Goal: Task Accomplishment & Management: Complete application form

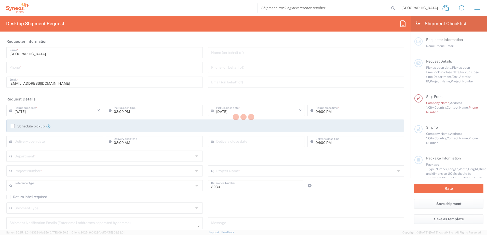
type input "Department"
type input "[GEOGRAPHIC_DATA]"
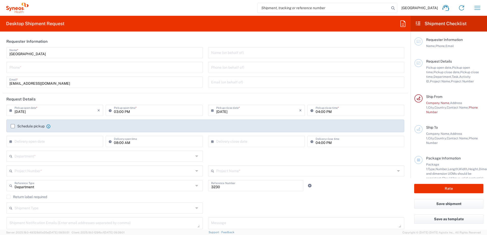
type input "Syneos Health Korea LLC"
click at [54, 67] on input "tel" at bounding box center [104, 67] width 190 height 9
click at [16, 67] on input "[PHONE_NUMBER]" at bounding box center [104, 67] width 190 height 9
type input "821077215851"
click at [66, 39] on header "Requester Information" at bounding box center [205, 41] width 405 height 11
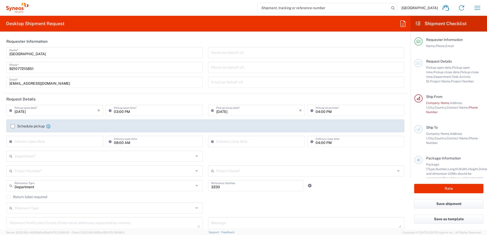
click at [49, 109] on input "[DATE]" at bounding box center [56, 110] width 83 height 9
click at [46, 156] on span "23" at bounding box center [48, 156] width 8 height 7
type input "[DATE]"
click at [127, 112] on input "03:00 PM" at bounding box center [157, 110] width 86 height 9
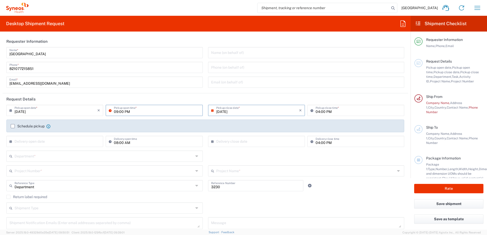
click at [129, 114] on input "09:00 PM" at bounding box center [157, 110] width 86 height 9
click at [125, 113] on input "09:00 PM" at bounding box center [157, 110] width 86 height 9
type input "09:00 [PERSON_NAME]"
click at [139, 100] on header "Request Details" at bounding box center [205, 98] width 405 height 11
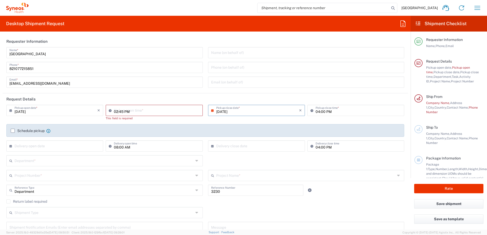
click at [132, 110] on input "02:45 PM" at bounding box center [157, 110] width 86 height 9
drag, startPoint x: 130, startPoint y: 112, endPoint x: 111, endPoint y: 111, distance: 19.4
click at [111, 111] on div "02:45 PM Pickup open time *" at bounding box center [154, 110] width 97 height 11
type input "0900AM"
click at [133, 98] on header "Request Details" at bounding box center [205, 98] width 405 height 11
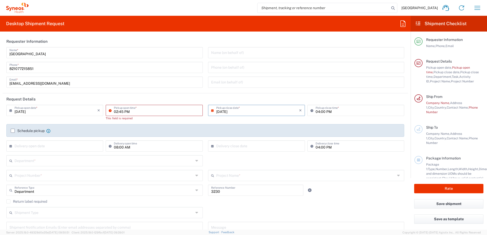
click at [133, 109] on input "02:45 PM" at bounding box center [157, 110] width 86 height 9
click at [114, 112] on input "02:45 PM" at bounding box center [157, 110] width 86 height 9
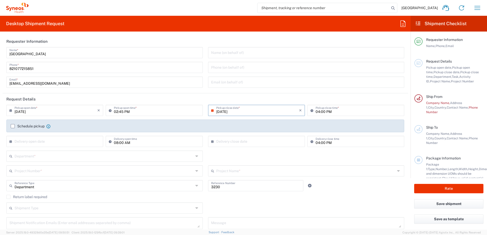
click at [109, 112] on icon at bounding box center [111, 110] width 5 height 8
click at [109, 110] on icon at bounding box center [111, 110] width 5 height 8
click at [173, 108] on input "02:45 PM" at bounding box center [157, 110] width 86 height 9
click at [192, 110] on input "02:45 PM" at bounding box center [157, 110] width 86 height 9
click at [121, 113] on input "02:45 PM" at bounding box center [157, 110] width 86 height 9
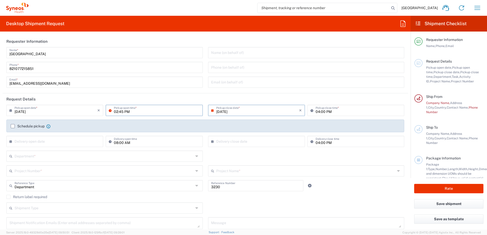
drag, startPoint x: 114, startPoint y: 112, endPoint x: 121, endPoint y: 112, distance: 7.1
click at [121, 112] on input "02:45 PM" at bounding box center [157, 110] width 86 height 9
click at [116, 112] on input "02:45 AM" at bounding box center [157, 110] width 86 height 9
click at [125, 112] on input "02:45 AM" at bounding box center [157, 110] width 86 height 9
click at [136, 95] on header "Request Details" at bounding box center [205, 98] width 405 height 11
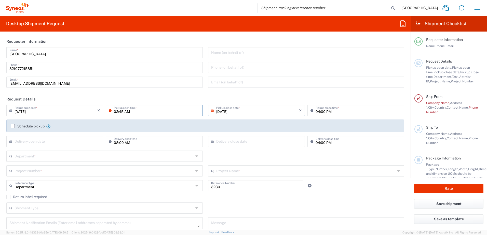
click at [152, 115] on div "02:45 AM Pickup open time *" at bounding box center [154, 110] width 97 height 11
click at [87, 136] on div "× Delivery open date" at bounding box center [54, 141] width 97 height 11
click at [88, 140] on input "text" at bounding box center [56, 141] width 83 height 9
click at [42, 157] on agx-form-section "Request Details [DATE] × Pickup open date * Cancel Apply 02:45 AM Pickup open t…" at bounding box center [205, 164] width 405 height 142
click at [140, 115] on div "02:45 AM Pickup open time *" at bounding box center [154, 110] width 97 height 11
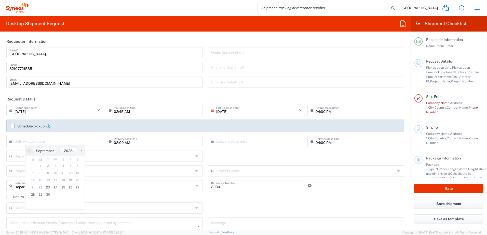
click at [129, 112] on input "02:45 AM" at bounding box center [157, 110] width 86 height 9
click at [171, 97] on header "Request Details" at bounding box center [205, 98] width 405 height 11
click at [123, 110] on input "02:45 AM" at bounding box center [157, 110] width 86 height 9
click at [118, 112] on input "02:45 AM" at bounding box center [157, 110] width 86 height 9
click at [116, 112] on input "02:45 AM" at bounding box center [157, 110] width 86 height 9
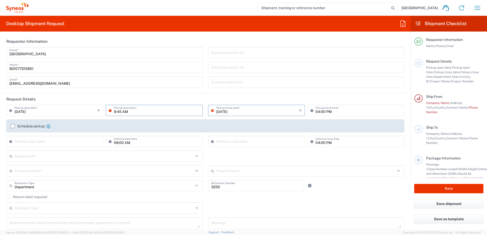
type input "09:45 AM"
drag, startPoint x: 149, startPoint y: 93, endPoint x: 87, endPoint y: 195, distance: 119.5
click at [150, 93] on agx-form-section "Requester Information [GEOGRAPHIC_DATA] Name * [PHONE_NUMBER] Phone * [EMAIL_AD…" at bounding box center [205, 65] width 405 height 58
click at [93, 158] on input "text" at bounding box center [104, 155] width 179 height 9
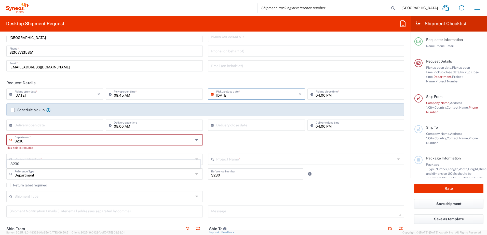
scroll to position [25, 0]
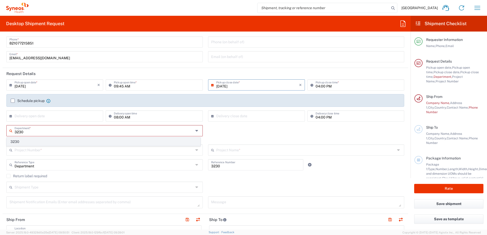
type input "3230"
click at [35, 142] on span "3230" at bounding box center [103, 142] width 193 height 8
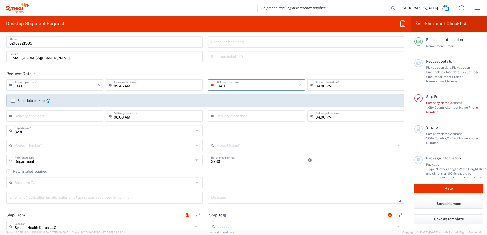
click at [35, 145] on input "text" at bounding box center [104, 145] width 179 height 9
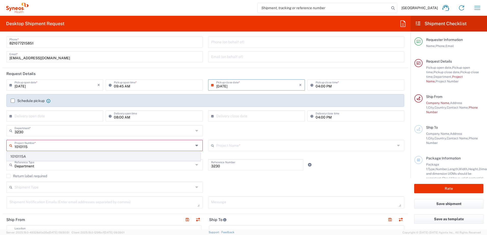
click at [36, 155] on span "1010115A" at bounding box center [103, 157] width 193 height 8
type input "1010115A"
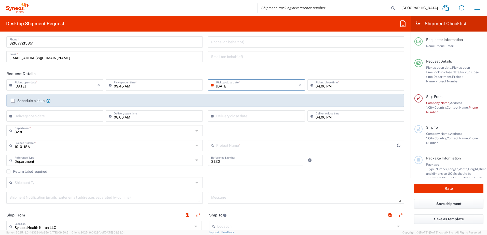
type input "Genmab 1010115A"
click at [255, 128] on div "3230 Department * 3230" at bounding box center [205, 132] width 403 height 15
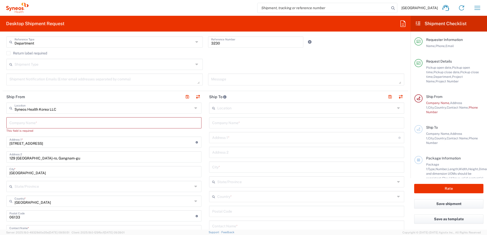
scroll to position [153, 0]
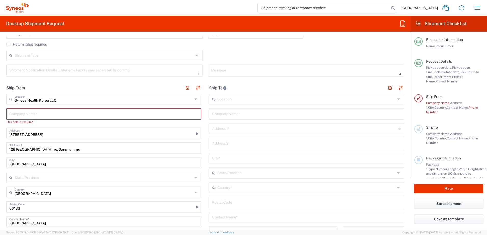
click at [20, 116] on input "text" at bounding box center [103, 113] width 189 height 9
type input "s"
click at [195, 99] on icon at bounding box center [196, 99] width 4 height 8
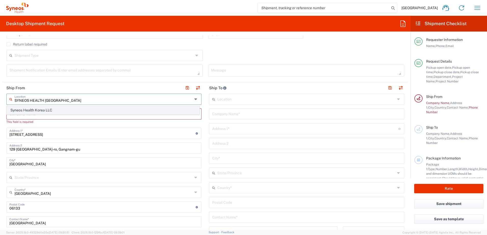
click at [61, 110] on span "Syneos Health Korea LLC" at bounding box center [103, 110] width 192 height 8
type input "Syneos Health Korea LLC"
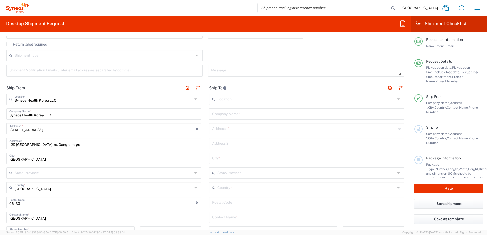
click at [85, 86] on header "Ship From" at bounding box center [104, 87] width 203 height 11
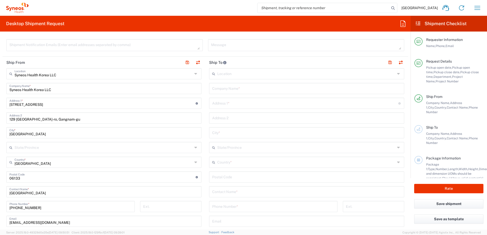
scroll to position [204, 0]
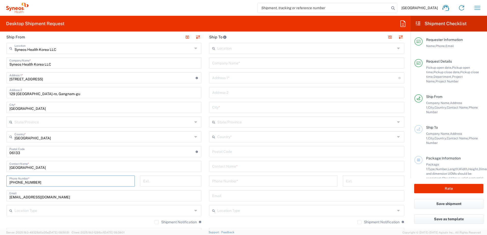
drag, startPoint x: 48, startPoint y: 180, endPoint x: 15, endPoint y: 181, distance: 33.4
click at [15, 181] on input "[PHONE_NUMBER]" at bounding box center [70, 180] width 122 height 9
type input "821077215851"
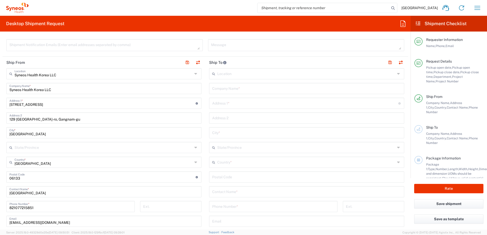
scroll to position [153, 0]
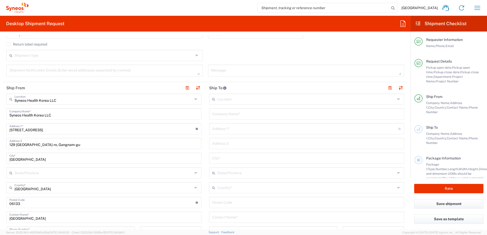
click at [232, 113] on input "text" at bounding box center [306, 113] width 189 height 9
click at [397, 97] on icon at bounding box center [399, 99] width 4 height 8
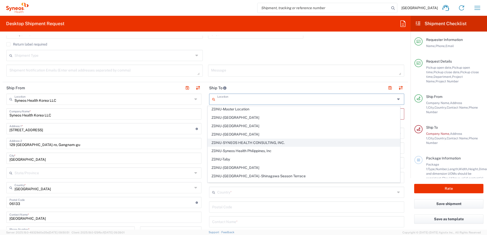
scroll to position [1118, 0]
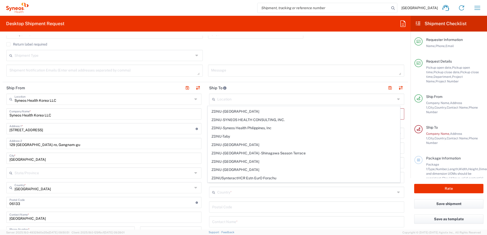
click at [239, 89] on header "Ship To" at bounding box center [306, 87] width 203 height 11
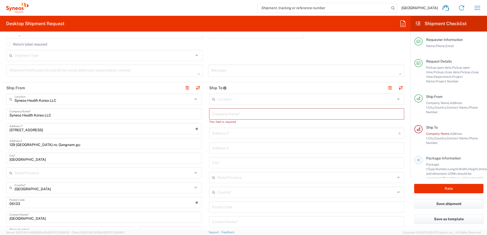
click at [239, 97] on input "text" at bounding box center [306, 98] width 178 height 9
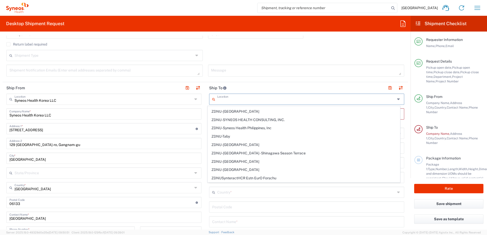
scroll to position [0, 0]
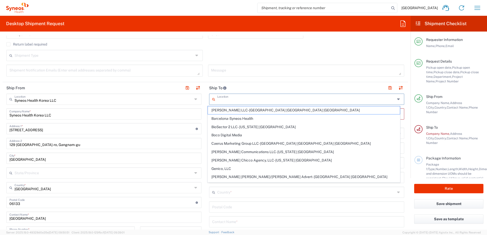
paste input "Genmab A/S"
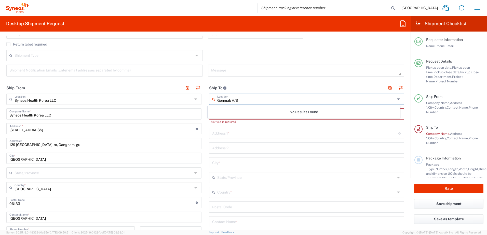
type input "Genmab A/S"
click at [264, 59] on div "Shipment Type Batch Regular" at bounding box center [205, 57] width 403 height 15
click at [241, 111] on input "text" at bounding box center [306, 113] width 189 height 9
paste input "Genmab A/S"
type input "Genmab A/S"
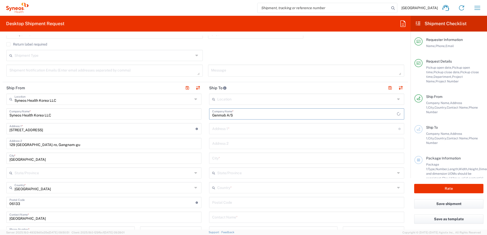
click at [233, 128] on input "text" at bounding box center [305, 128] width 186 height 9
click at [242, 152] on input "text" at bounding box center [306, 147] width 189 height 9
click at [240, 146] on input "text" at bounding box center [306, 147] width 189 height 9
paste input "[PERSON_NAME] Vej 30, DK-2500"
type input "[PERSON_NAME] Vej 30, DK-2500"
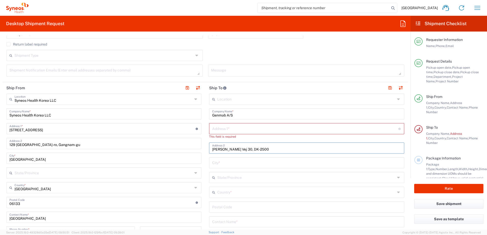
click at [240, 129] on input "text" at bounding box center [305, 128] width 186 height 9
paste input "[PERSON_NAME] Vej 30, DK-2500"
type input "[PERSON_NAME] Vej 30, DK-2500"
click at [219, 143] on input "[PERSON_NAME] Vej 30, DK-2500" at bounding box center [306, 143] width 189 height 9
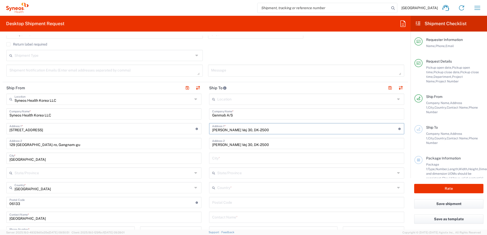
click at [219, 143] on input "[PERSON_NAME] Vej 30, DK-2500" at bounding box center [306, 143] width 189 height 9
click at [250, 160] on input "text" at bounding box center [306, 158] width 189 height 9
paste input "Valby 2500,"
type input "Valby 2500"
click at [234, 185] on input "text" at bounding box center [306, 187] width 178 height 9
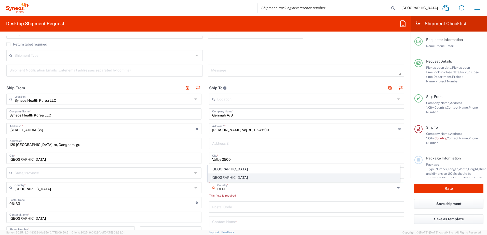
click at [225, 174] on span "[GEOGRAPHIC_DATA]" at bounding box center [304, 178] width 192 height 8
type input "[GEOGRAPHIC_DATA]"
type input "Sender/Shipper"
type input "Delivery Duty Paid"
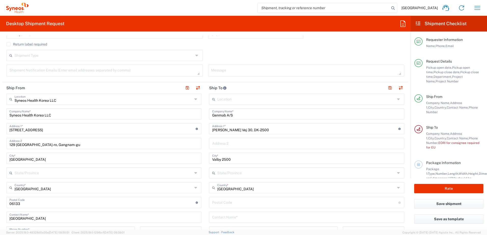
click at [232, 192] on input "[GEOGRAPHIC_DATA]" at bounding box center [306, 187] width 178 height 9
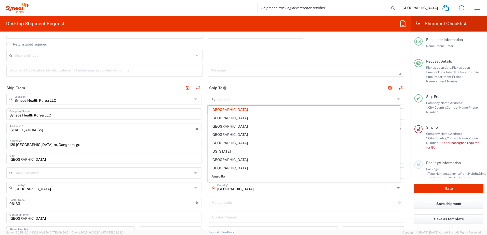
click at [231, 188] on input "[GEOGRAPHIC_DATA]" at bounding box center [306, 187] width 178 height 9
type input "S"
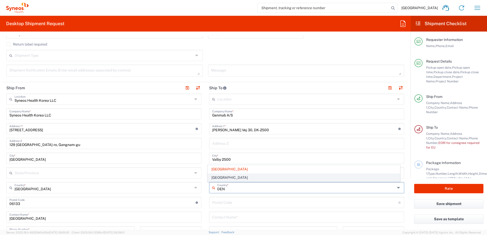
click at [228, 178] on span "[GEOGRAPHIC_DATA]" at bounding box center [304, 178] width 192 height 8
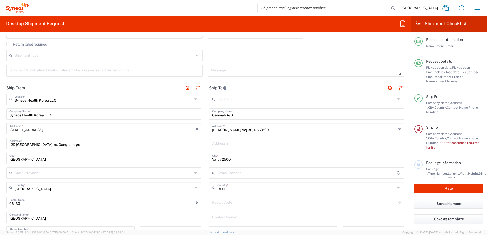
type input "[GEOGRAPHIC_DATA]"
click at [229, 216] on input "text" at bounding box center [306, 217] width 189 height 9
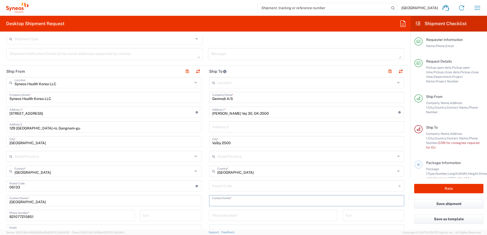
scroll to position [178, 0]
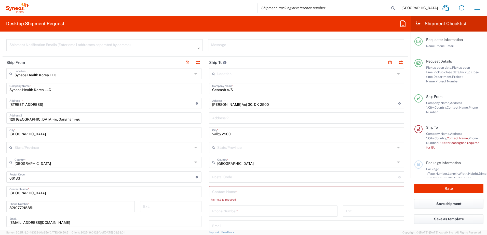
click at [233, 193] on input "text" at bounding box center [306, 191] width 189 height 9
paste input "GenOps"
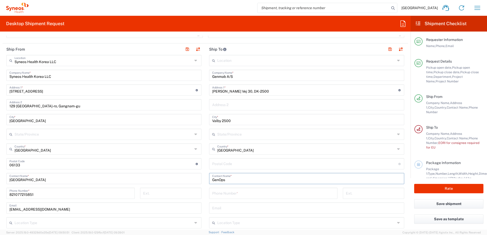
scroll to position [204, 0]
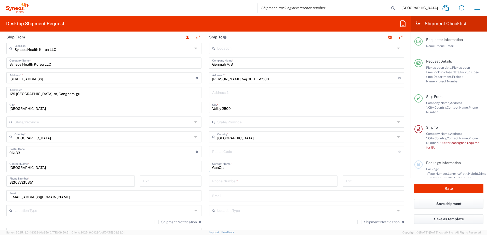
type input "GenOps"
drag, startPoint x: 263, startPoint y: 181, endPoint x: 479, endPoint y: 179, distance: 215.4
click at [263, 181] on input "tel" at bounding box center [273, 180] width 122 height 9
click at [239, 182] on input "tel" at bounding box center [273, 180] width 122 height 9
paste input "4570202728"
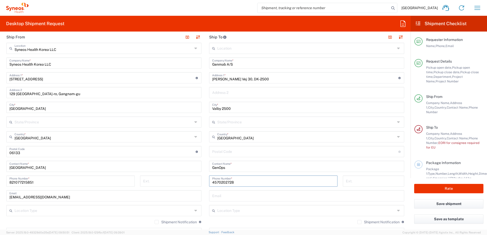
type input "4570202728"
click at [257, 209] on input "text" at bounding box center [306, 210] width 178 height 9
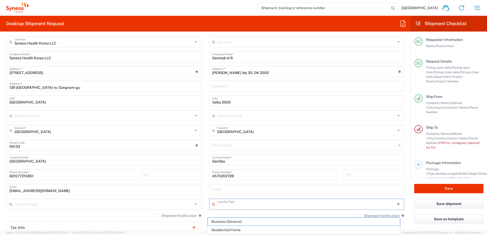
scroll to position [229, 0]
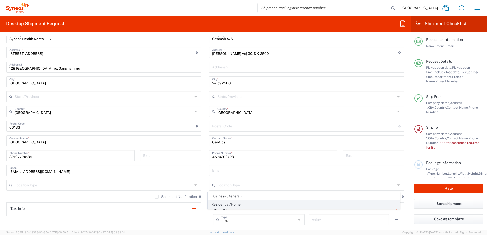
click at [246, 205] on span "Residential/Home" at bounding box center [304, 205] width 192 height 8
type input "Residential/Home"
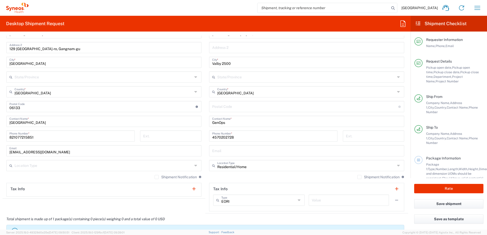
scroll to position [255, 0]
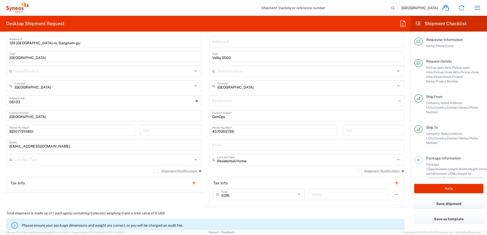
click at [184, 203] on agx-shipment-stop-widget "Ship From Syneos Health Korea LLC Location Syneos Health Korea LLC [PERSON_NAME…" at bounding box center [104, 93] width 203 height 227
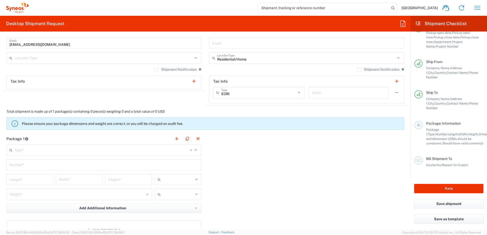
scroll to position [382, 0]
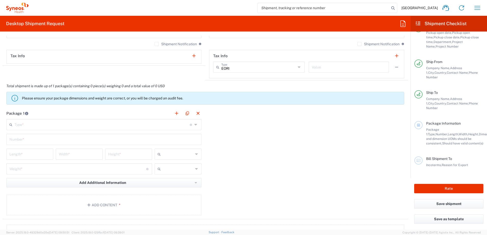
click at [194, 126] on icon at bounding box center [196, 125] width 4 height 8
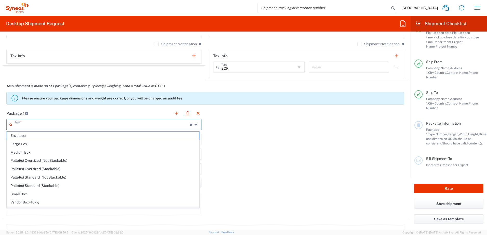
scroll to position [16, 0]
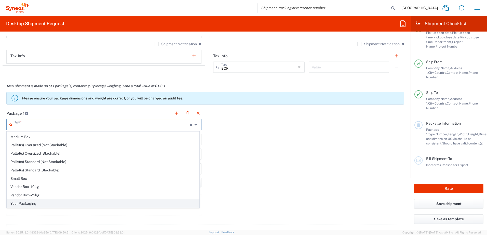
click at [39, 204] on span "Your Packaging" at bounding box center [103, 204] width 192 height 8
type input "Your Packaging"
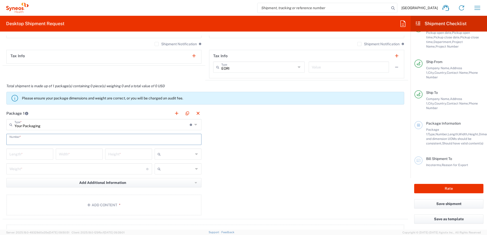
click at [149, 143] on input "text" at bounding box center [103, 139] width 189 height 9
type input "1"
click at [26, 159] on div "Length *" at bounding box center [29, 154] width 47 height 11
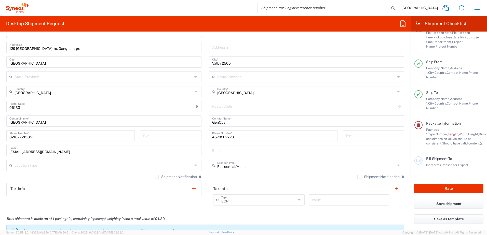
scroll to position [204, 0]
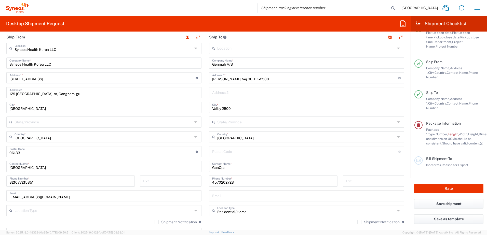
drag, startPoint x: 340, startPoint y: 154, endPoint x: 364, endPoint y: 154, distance: 24.4
click at [340, 154] on input "undefined" at bounding box center [305, 151] width 186 height 9
click at [235, 109] on input "Valby 2500" at bounding box center [306, 107] width 189 height 9
drag, startPoint x: 249, startPoint y: 79, endPoint x: 395, endPoint y: 152, distance: 163.7
click at [267, 79] on input "[PERSON_NAME] Vej 30, DK-2500" at bounding box center [305, 77] width 186 height 9
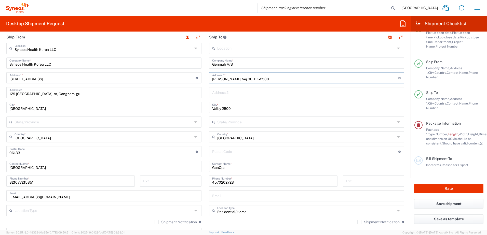
click at [229, 149] on input "undefined" at bounding box center [305, 151] width 186 height 9
click at [227, 152] on input "undefined" at bounding box center [305, 151] width 186 height 9
click at [219, 154] on input "undefined" at bounding box center [305, 151] width 186 height 9
click at [398, 152] on icon at bounding box center [399, 152] width 3 height 2
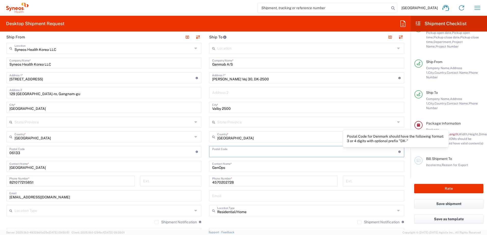
click at [398, 153] on icon at bounding box center [399, 152] width 3 height 2
click at [234, 151] on input "undefined" at bounding box center [305, 151] width 186 height 9
click at [219, 151] on input "undefined" at bounding box center [305, 151] width 186 height 9
paste input "DK-2500"
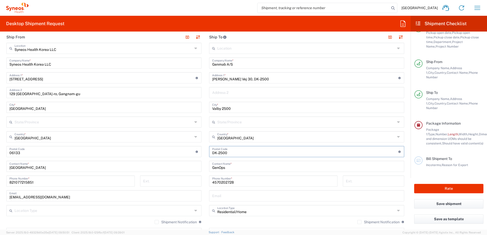
type input "DK-2500"
click at [260, 37] on header "Ship To" at bounding box center [306, 36] width 203 height 11
drag, startPoint x: 248, startPoint y: 77, endPoint x: 274, endPoint y: 77, distance: 25.7
click at [274, 77] on input "[PERSON_NAME] Vej 30, DK-2500" at bounding box center [305, 77] width 186 height 9
click at [282, 36] on header "Ship To" at bounding box center [306, 36] width 203 height 11
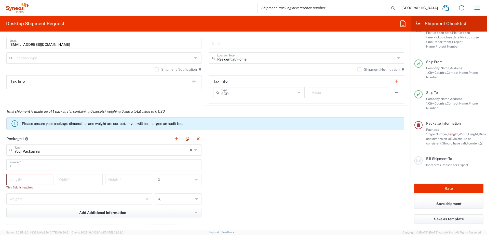
scroll to position [382, 0]
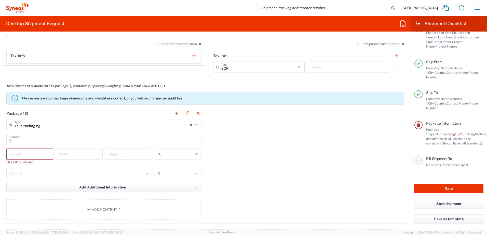
click at [21, 154] on input "number" at bounding box center [29, 153] width 41 height 9
type input "9.5"
click at [73, 152] on input "number" at bounding box center [79, 153] width 41 height 9
type input "12.5"
click at [135, 155] on input "number" at bounding box center [128, 153] width 41 height 9
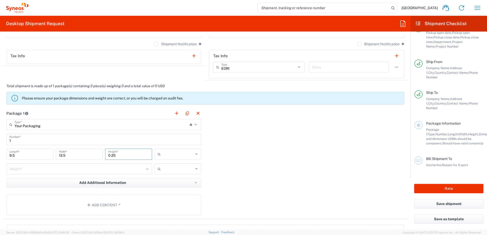
type input "0.25"
click at [192, 153] on div at bounding box center [178, 154] width 47 height 11
click at [168, 182] on span "in" at bounding box center [176, 182] width 45 height 8
type input "in"
click at [196, 169] on icon at bounding box center [196, 169] width 3 height 8
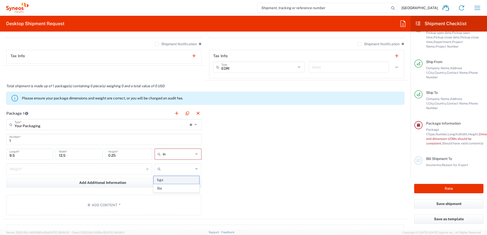
click at [176, 183] on span "kgs" at bounding box center [176, 180] width 45 height 8
type input "kgs"
click at [66, 172] on input "number" at bounding box center [77, 168] width 137 height 9
click at [22, 168] on input "number" at bounding box center [77, 168] width 137 height 9
type input "2"
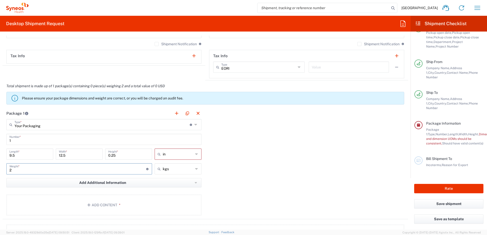
click at [195, 169] on icon at bounding box center [196, 169] width 3 height 8
type input "kgs"
click at [173, 189] on span "lbs" at bounding box center [176, 189] width 45 height 8
type input "4.41"
type input "lbs"
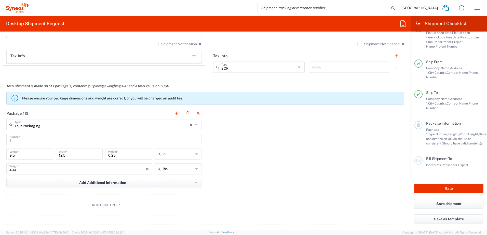
click at [266, 150] on div "Package 1 Your Packaging Type * Material used to package goods Envelope Large B…" at bounding box center [205, 164] width 405 height 112
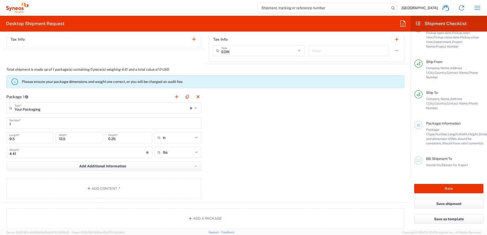
scroll to position [407, 0]
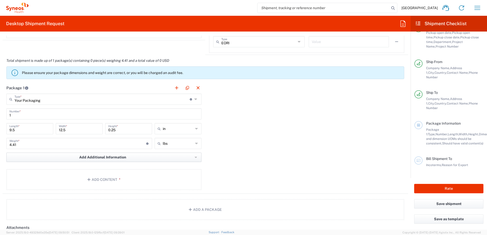
click at [122, 157] on span "Add Additional Information" at bounding box center [102, 157] width 47 height 5
click at [252, 146] on div "Package 1 Your Packaging Type * Material used to package goods Envelope Large B…" at bounding box center [205, 138] width 405 height 112
click at [120, 182] on button "Add Content *" at bounding box center [103, 179] width 195 height 21
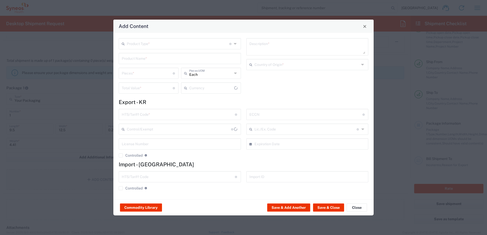
type input "US Dollar"
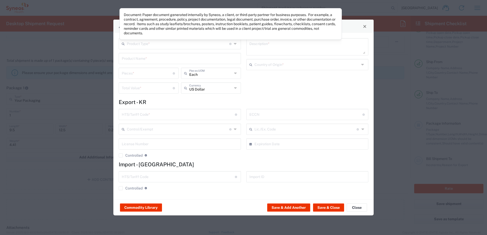
click at [236, 44] on icon at bounding box center [236, 44] width 4 height 8
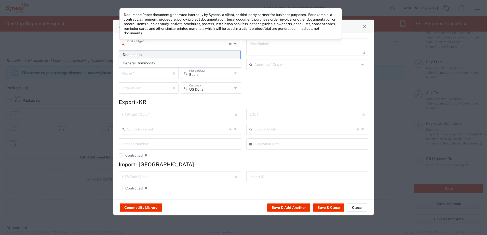
click at [160, 55] on span "Documents" at bounding box center [179, 55] width 121 height 8
type input "Documents"
type input "1"
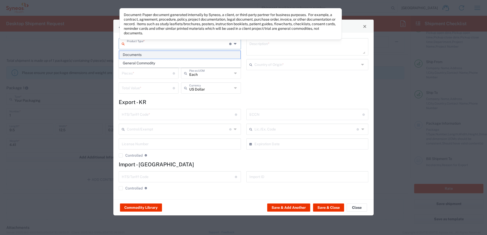
type textarea "Documents"
type input "[GEOGRAPHIC_DATA]"
type input "0000.00.0000"
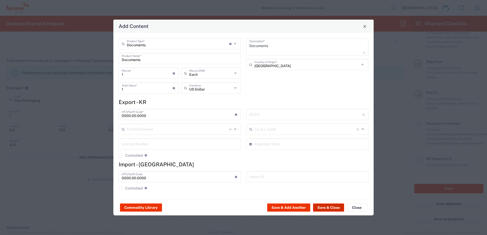
click at [329, 208] on button "Save & Close" at bounding box center [328, 208] width 31 height 8
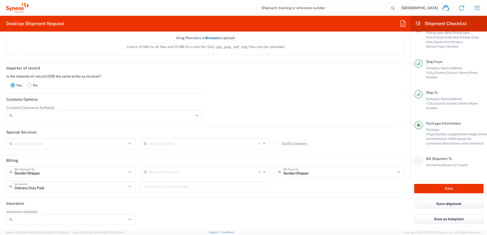
scroll to position [641, 0]
click at [263, 170] on icon at bounding box center [265, 171] width 4 height 8
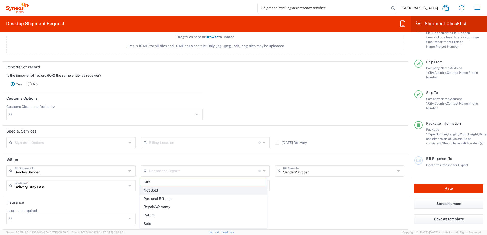
click at [179, 187] on span "Not Sold" at bounding box center [203, 191] width 127 height 8
type input "Not Sold"
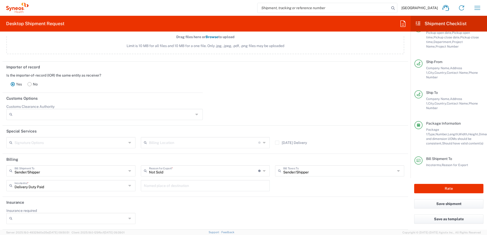
click at [194, 212] on div "Insurance required No Yes" at bounding box center [205, 218] width 403 height 19
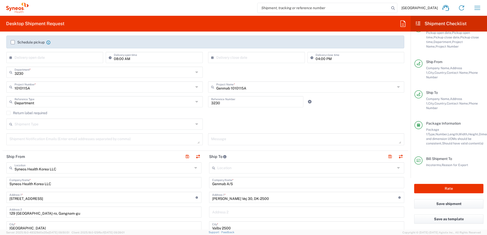
scroll to position [30, 0]
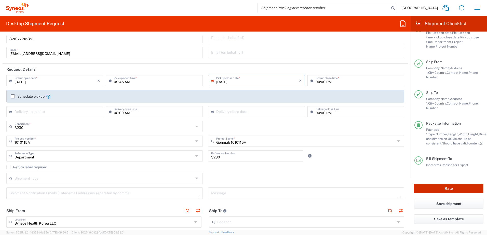
click at [439, 185] on button "Rate" at bounding box center [448, 188] width 69 height 9
type input "1010115A"
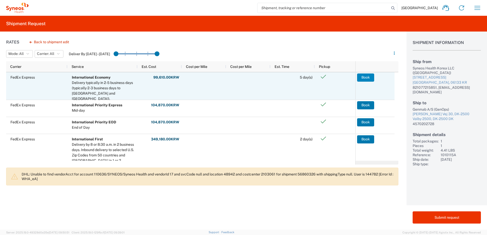
click at [364, 77] on button "Book" at bounding box center [365, 78] width 17 height 8
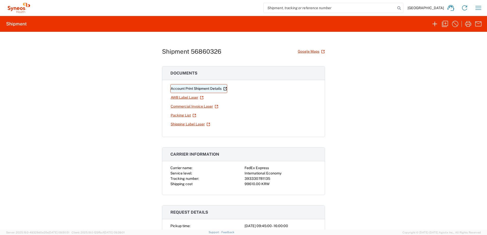
click at [200, 91] on link "Account Print Shipment Details" at bounding box center [198, 88] width 57 height 9
